Goal: Navigation & Orientation: Find specific page/section

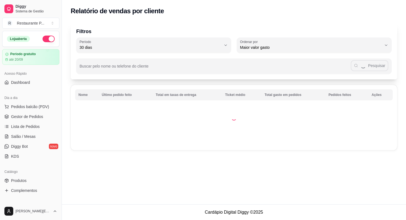
select select "30"
select select "HIGHEST_TOTAL_SPENT_WITH_ORDERS"
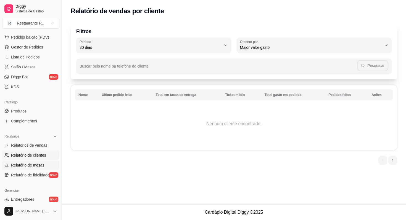
click at [34, 166] on span "Relatório de mesas" at bounding box center [27, 166] width 33 height 6
select select "TOTAL_OF_ORDERS"
select select "7"
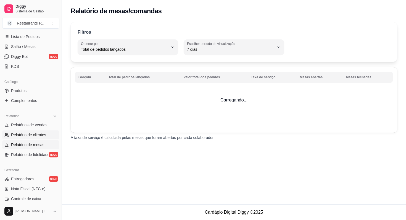
scroll to position [103, 0]
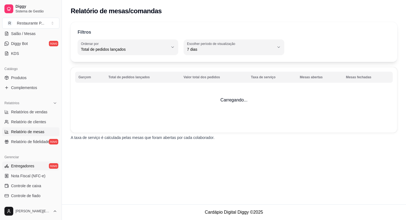
click at [22, 168] on span "Entregadores" at bounding box center [22, 166] width 23 height 6
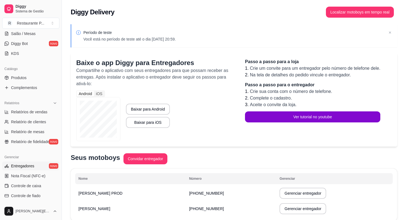
scroll to position [23, 0]
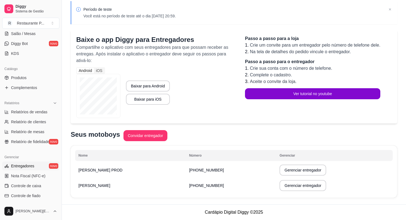
click at [284, 165] on button "Gerenciar entregador" at bounding box center [302, 170] width 47 height 11
select select "30"
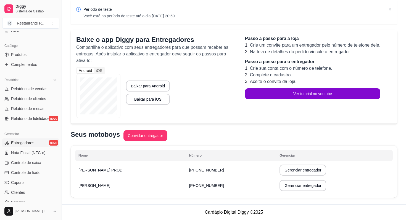
scroll to position [130, 0]
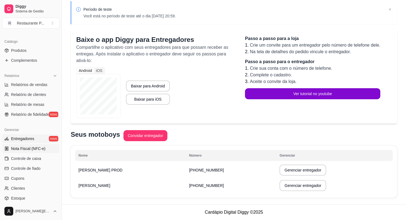
click at [25, 151] on span "Nota Fiscal (NFC-e)" at bounding box center [28, 149] width 34 height 6
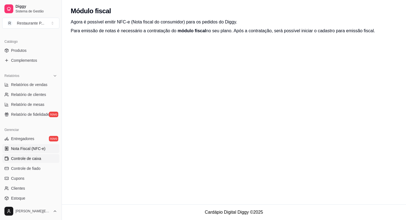
click at [20, 157] on span "Controle de caixa" at bounding box center [26, 159] width 30 height 6
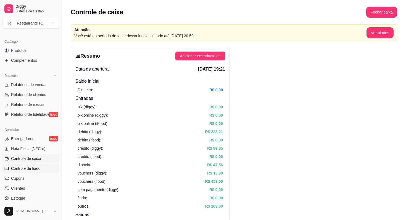
click at [38, 166] on span "Controle de fiado" at bounding box center [26, 169] width 30 height 6
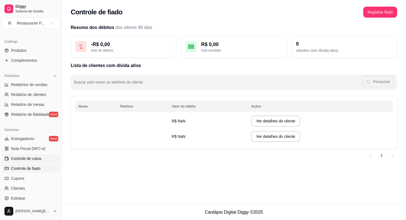
click at [38, 160] on span "Controle de caixa" at bounding box center [26, 159] width 30 height 6
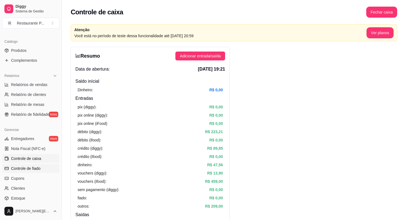
click at [39, 169] on span "Controle de fiado" at bounding box center [26, 169] width 30 height 6
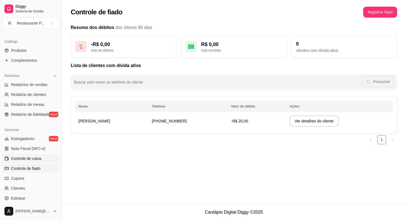
click at [37, 159] on span "Controle de caixa" at bounding box center [26, 159] width 30 height 6
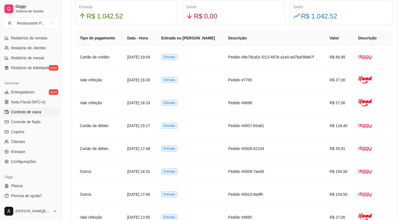
scroll to position [367, 0]
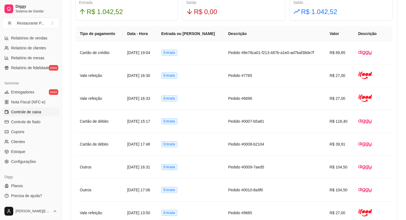
click at [32, 114] on span "Controle de caixa" at bounding box center [26, 112] width 30 height 6
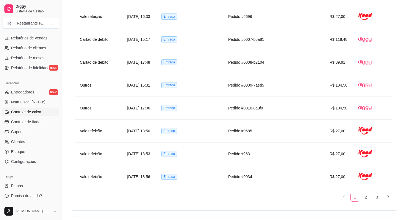
scroll to position [256, 0]
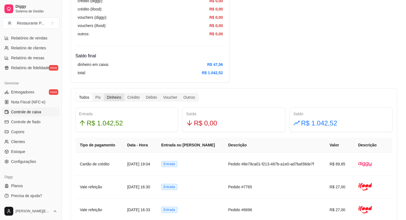
click at [112, 97] on div "Dinheiro" at bounding box center [114, 98] width 20 height 8
click at [104, 94] on input "Dinheiro" at bounding box center [104, 94] width 0 height 0
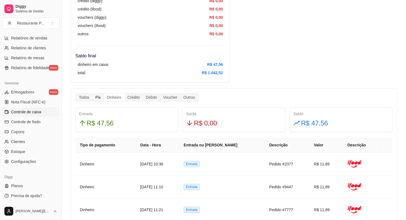
click at [98, 97] on div "Pix" at bounding box center [97, 98] width 11 height 8
click at [92, 94] on input "Pix" at bounding box center [92, 94] width 0 height 0
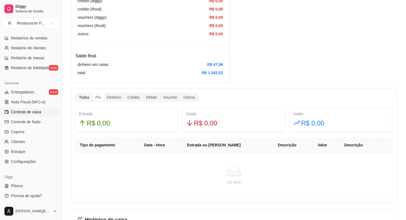
click at [88, 97] on div "Todos" at bounding box center [84, 98] width 16 height 8
click at [76, 94] on input "Todos" at bounding box center [76, 94] width 0 height 0
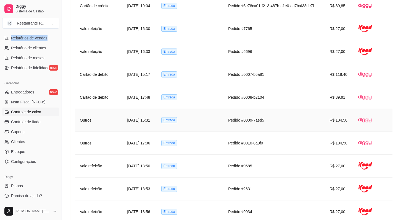
scroll to position [336, 0]
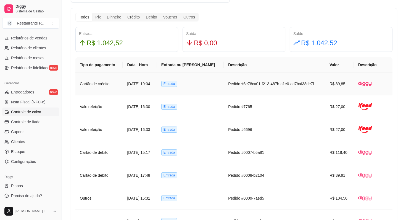
click at [196, 87] on td "Entrada" at bounding box center [190, 84] width 67 height 23
click at [215, 87] on td "Entrada" at bounding box center [190, 84] width 67 height 23
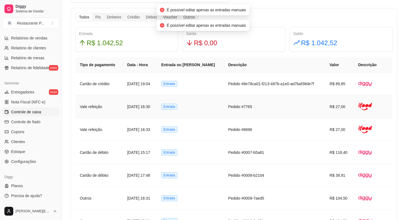
click at [214, 99] on td "Entrada" at bounding box center [190, 107] width 67 height 23
click at [217, 123] on td "Entrada" at bounding box center [190, 129] width 67 height 23
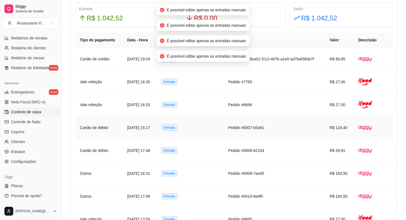
scroll to position [367, 0]
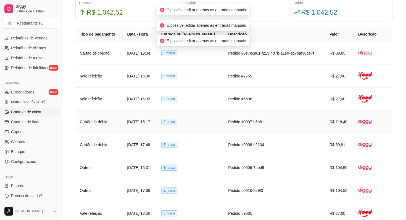
click at [224, 127] on td "Pedido #0007-b5a81" at bounding box center [274, 122] width 101 height 23
click at [227, 147] on td "Pedido #0008-b2104" at bounding box center [274, 145] width 101 height 23
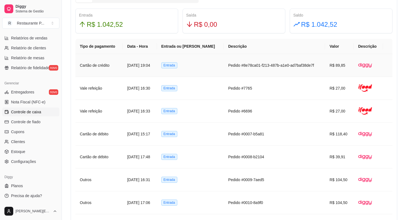
scroll to position [558, 0]
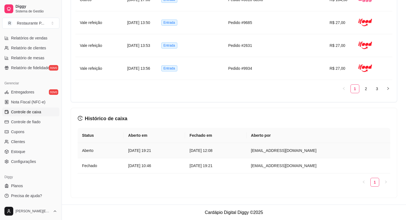
click at [223, 157] on td "[DATE] 12:08" at bounding box center [215, 150] width 61 height 15
click at [223, 164] on article "[DATE] 19:21" at bounding box center [215, 166] width 52 height 6
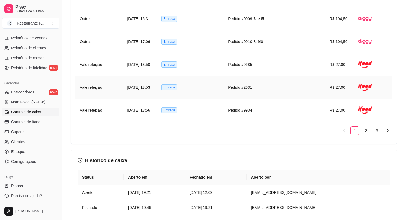
scroll to position [558, 0]
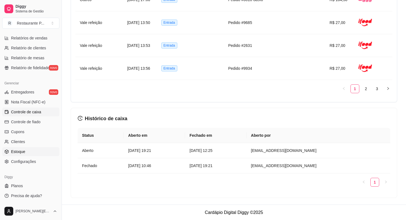
click at [32, 154] on link "Estoque" at bounding box center [30, 151] width 57 height 9
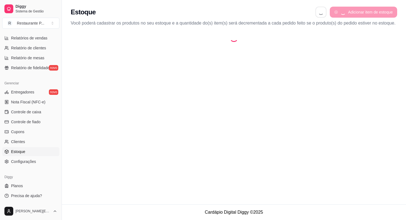
select select "QUANTITY_ORDER"
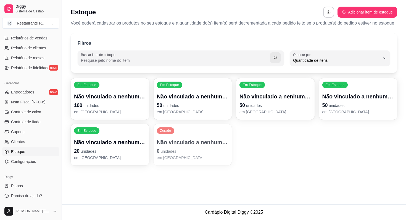
scroll to position [5, 0]
click at [26, 160] on span "Configurações" at bounding box center [23, 162] width 25 height 6
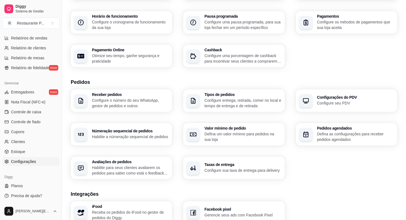
scroll to position [59, 0]
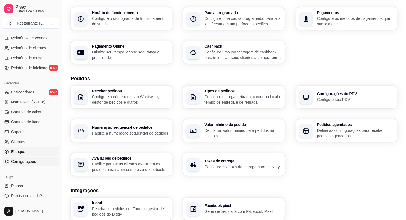
click at [32, 153] on link "Estoque" at bounding box center [30, 151] width 57 height 9
select select "QUANTITY_ORDER"
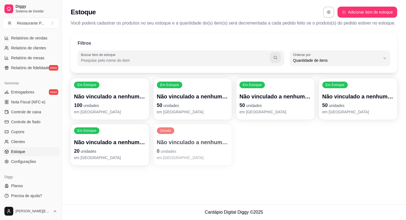
scroll to position [5, 0]
click at [28, 142] on link "Clientes" at bounding box center [30, 141] width 57 height 9
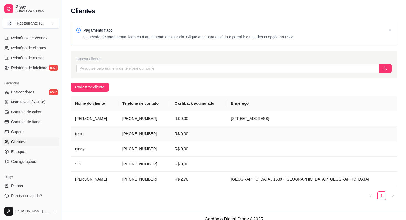
scroll to position [7, 0]
